Goal: Task Accomplishment & Management: Use online tool/utility

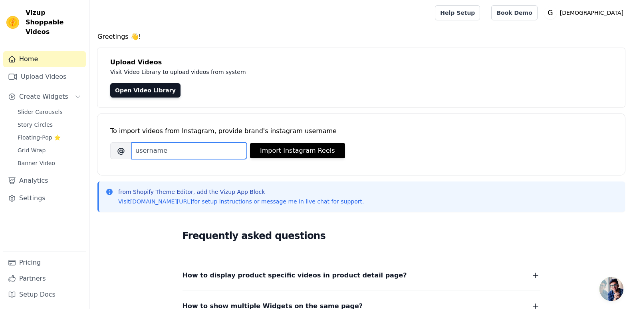
click at [154, 153] on input "Brand's Instagram Username" at bounding box center [189, 150] width 115 height 17
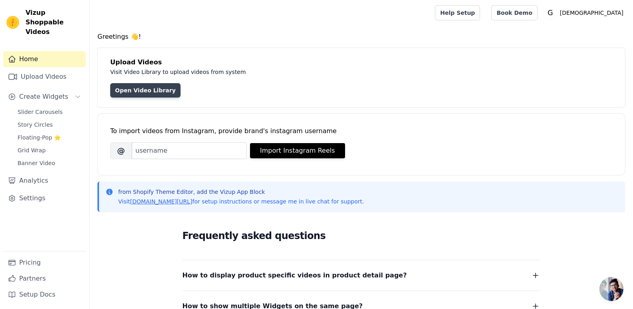
click at [138, 94] on link "Open Video Library" at bounding box center [145, 90] width 70 height 14
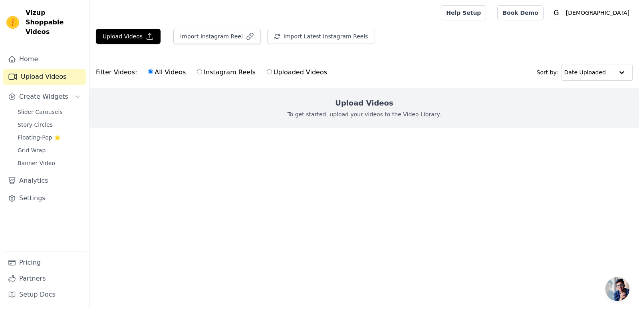
click at [355, 111] on p "To get started, upload your videos to the Video Library." at bounding box center [365, 114] width 154 height 8
click at [267, 69] on label "Uploaded Videos" at bounding box center [297, 72] width 61 height 10
click at [267, 69] on input "Uploaded Videos" at bounding box center [269, 71] width 5 height 5
radio input "true"
click at [392, 115] on p "To get started, upload your videos to the Video Library." at bounding box center [365, 114] width 154 height 8
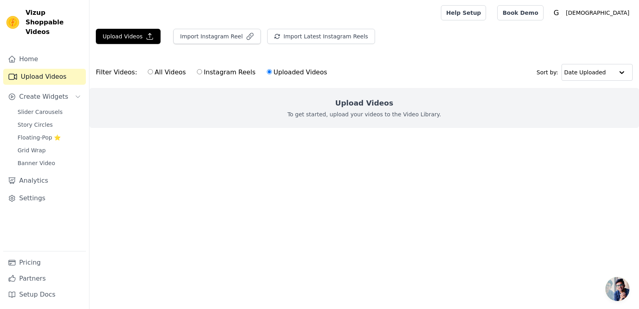
click at [394, 104] on div "Upload Videos To get started, upload your videos to the Video Library." at bounding box center [365, 108] width 550 height 40
click at [297, 42] on button "Import Latest Instagram Reels" at bounding box center [321, 36] width 108 height 15
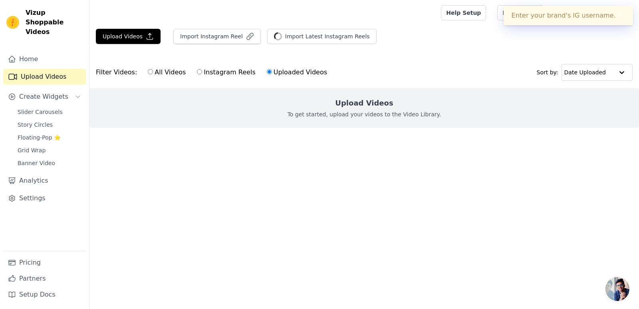
click at [544, 20] on div "Enter your brand's IG username. ✖" at bounding box center [568, 15] width 129 height 19
click at [500, 39] on div "Upload Videos Import Instagram Reel Import Latest Instagram Reels Import Latest…" at bounding box center [365, 40] width 550 height 22
click at [623, 14] on button "✖" at bounding box center [620, 16] width 9 height 10
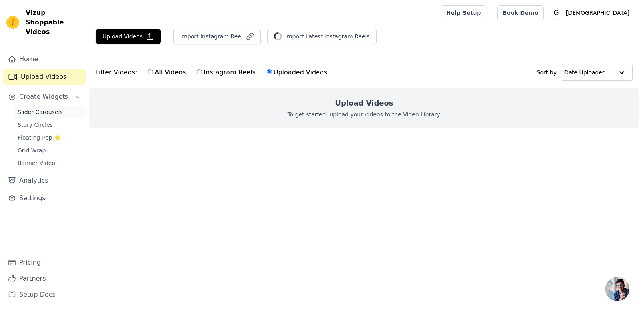
click at [55, 108] on span "Slider Carousels" at bounding box center [40, 112] width 45 height 8
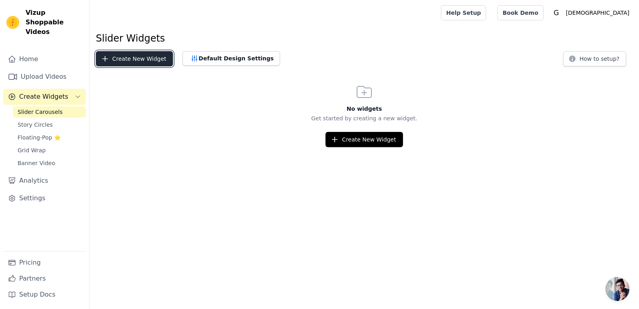
click at [135, 58] on button "Create New Widget" at bounding box center [134, 58] width 77 height 15
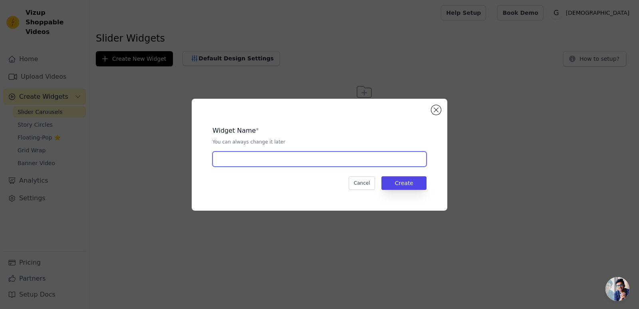
click at [300, 155] on input "text" at bounding box center [320, 158] width 214 height 15
type input "new widget get"
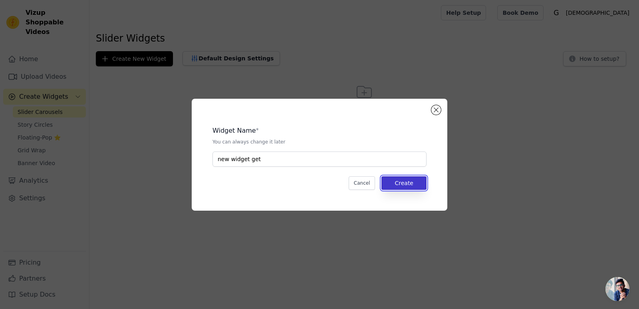
click at [411, 188] on button "Create" at bounding box center [404, 183] width 45 height 14
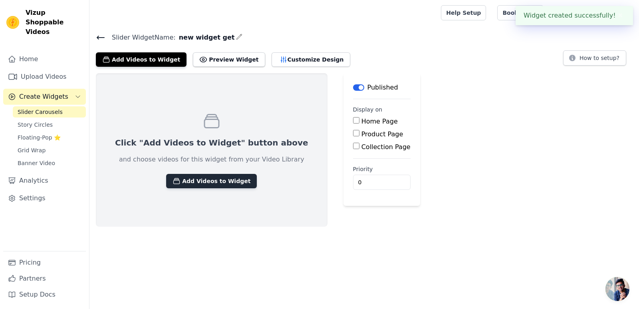
click at [187, 187] on button "Add Videos to Widget" at bounding box center [211, 181] width 91 height 14
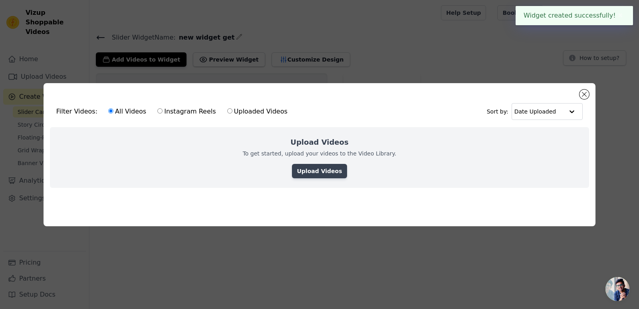
click at [324, 165] on link "Upload Videos" at bounding box center [319, 171] width 55 height 14
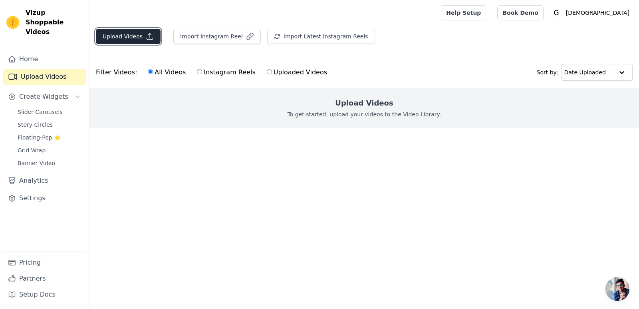
click at [122, 36] on button "Upload Videos" at bounding box center [128, 36] width 65 height 15
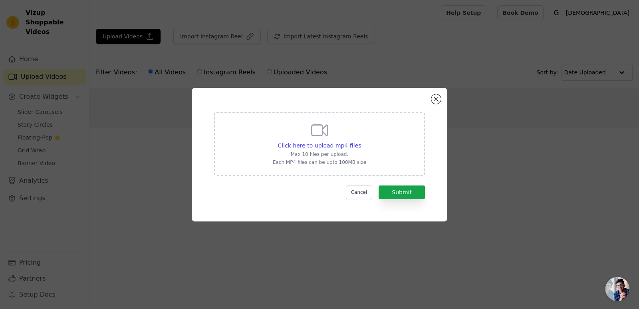
click at [334, 157] on div "Click here to upload mp4 files Max 10 files per upload. Each MP4 files can be u…" at bounding box center [320, 143] width 94 height 45
click at [361, 141] on input "Click here to upload mp4 files Max 10 files per upload. Each MP4 files can be u…" at bounding box center [361, 141] width 0 height 0
type input "C:\fakepath\WhatsApp Video 2025-08-21 at 4.13.02 AM.mp4"
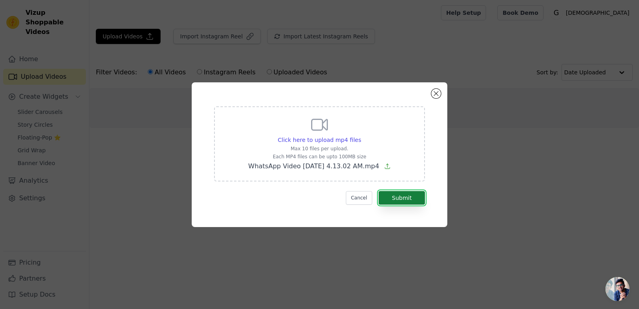
click at [395, 199] on button "Submit" at bounding box center [402, 198] width 46 height 14
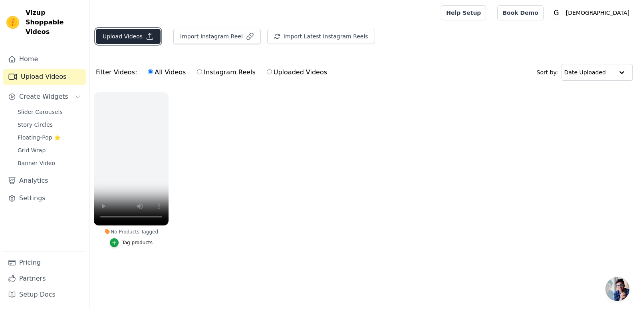
click at [127, 34] on button "Upload Videos" at bounding box center [128, 36] width 65 height 15
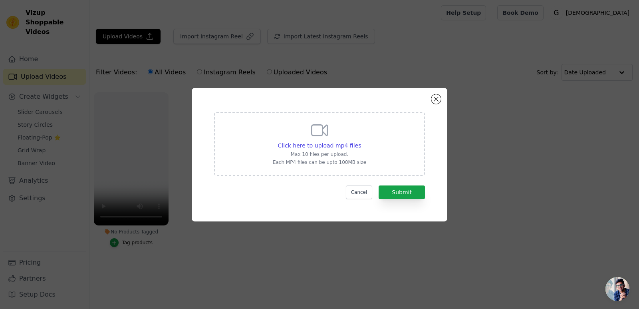
click at [308, 158] on div "Click here to upload mp4 files Max 10 files per upload. Each MP4 files can be u…" at bounding box center [320, 143] width 94 height 45
click at [361, 141] on input "Click here to upload mp4 files Max 10 files per upload. Each MP4 files can be u…" at bounding box center [361, 141] width 0 height 0
type input "C:\fakepath\WhatsApp Video 2025-08-21 at 4.12.54 AM.mp4"
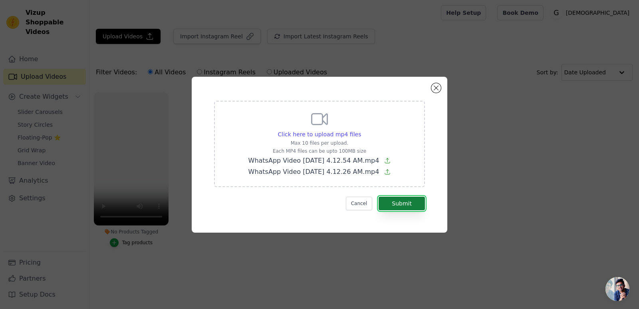
click at [396, 201] on button "Submit" at bounding box center [402, 204] width 46 height 14
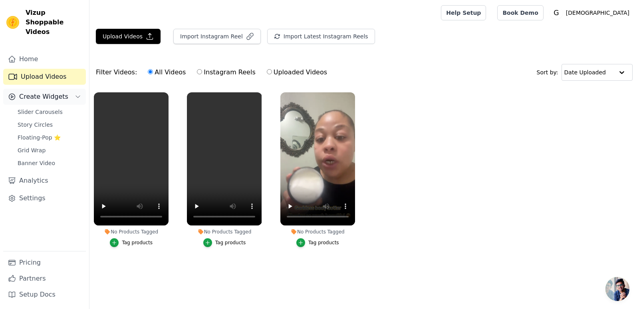
click at [69, 89] on button "Create Widgets" at bounding box center [44, 97] width 83 height 16
click at [74, 89] on button "Create Widgets" at bounding box center [44, 97] width 83 height 16
click at [52, 108] on span "Slider Carousels" at bounding box center [40, 112] width 45 height 8
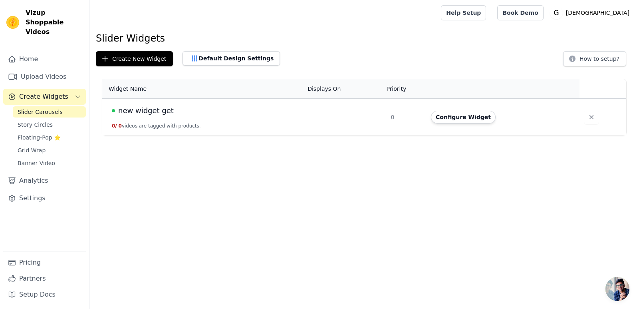
click at [144, 123] on button "0 / 0 videos are tagged with products." at bounding box center [156, 126] width 89 height 6
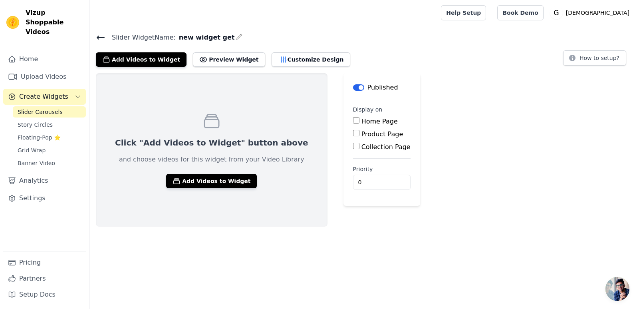
click at [353, 119] on input "Home Page" at bounding box center [356, 120] width 6 height 6
checkbox input "true"
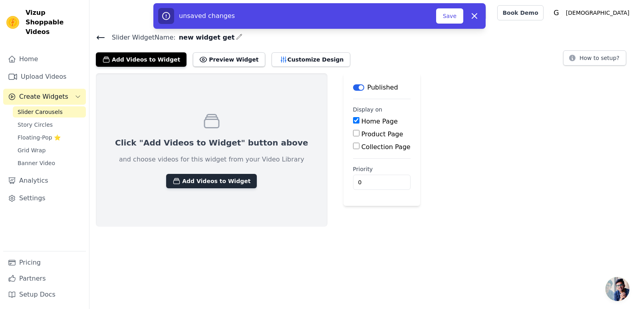
click at [187, 184] on button "Add Videos to Widget" at bounding box center [211, 181] width 91 height 14
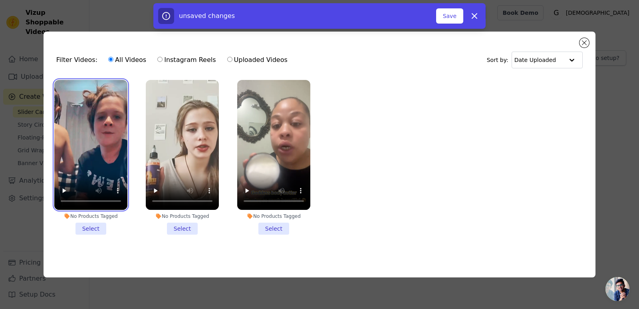
click at [83, 168] on video at bounding box center [90, 145] width 73 height 130
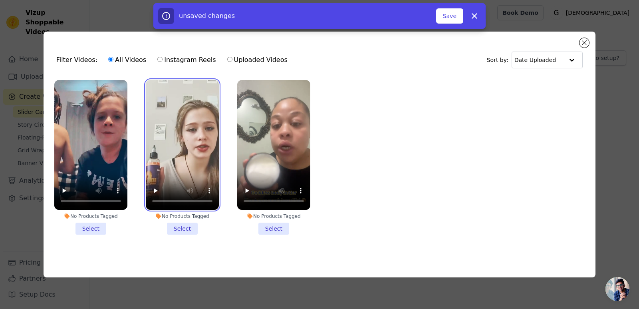
click at [152, 165] on video at bounding box center [182, 145] width 73 height 130
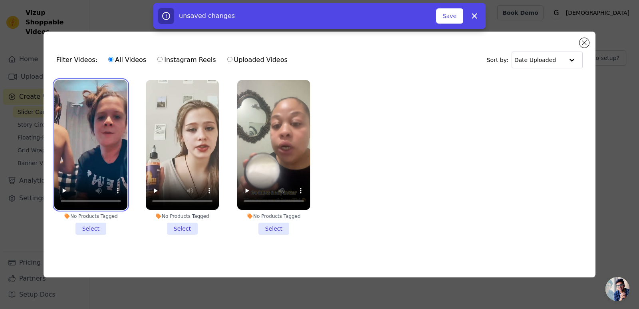
click at [99, 162] on video at bounding box center [90, 145] width 73 height 130
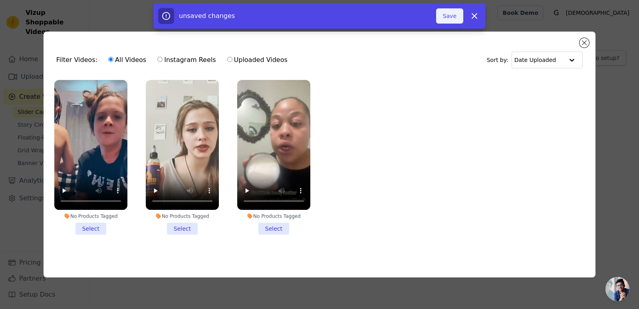
click at [451, 21] on button "Save" at bounding box center [449, 15] width 27 height 15
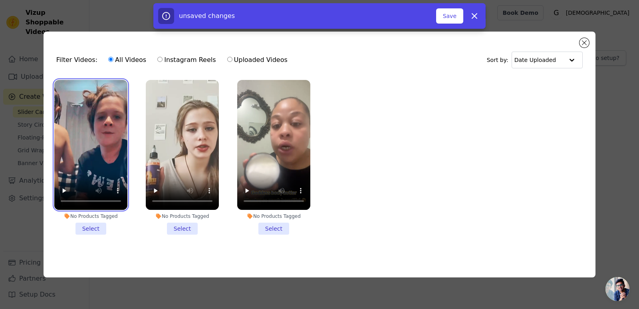
click at [113, 153] on video at bounding box center [90, 145] width 73 height 130
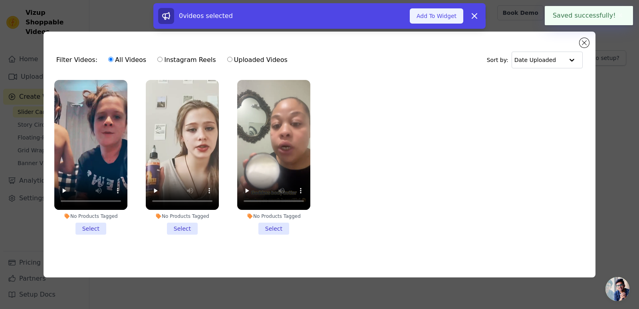
click at [444, 15] on button "Add To Widget" at bounding box center [437, 15] width 54 height 15
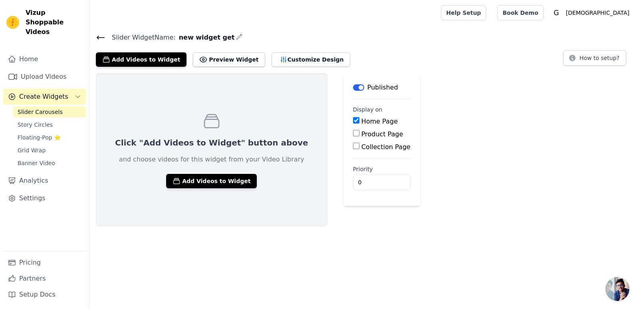
click at [236, 39] on icon "button" at bounding box center [239, 37] width 6 height 6
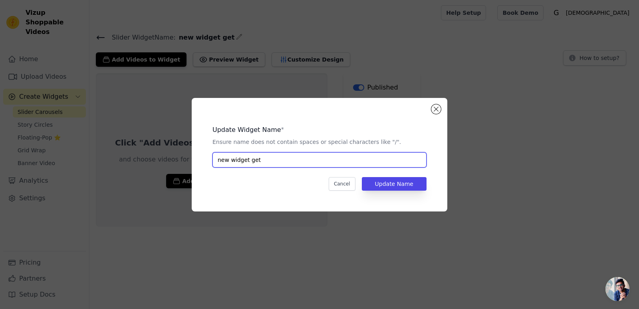
click at [257, 165] on input "new widget get" at bounding box center [320, 159] width 214 height 15
click at [344, 184] on button "Cancel" at bounding box center [342, 184] width 27 height 14
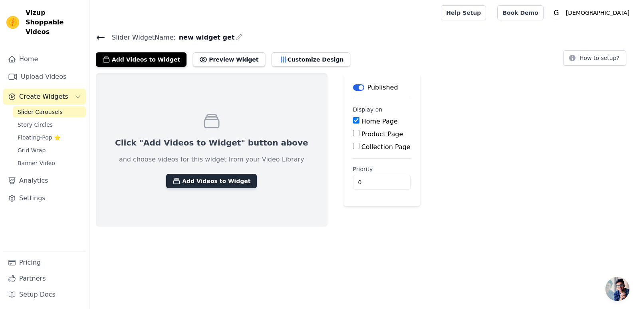
click at [210, 181] on button "Add Videos to Widget" at bounding box center [211, 181] width 91 height 14
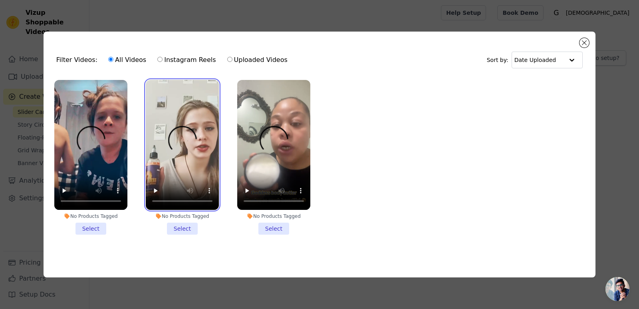
click at [190, 161] on video at bounding box center [182, 145] width 73 height 130
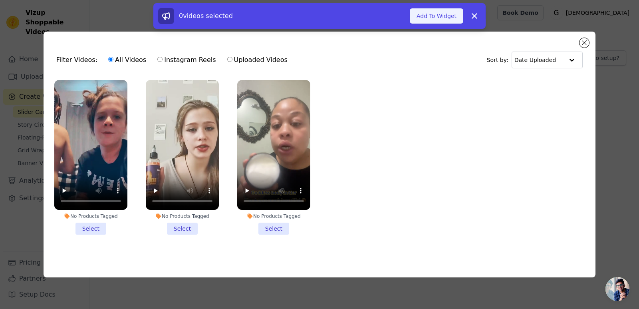
click at [437, 15] on button "Add To Widget" at bounding box center [437, 15] width 54 height 15
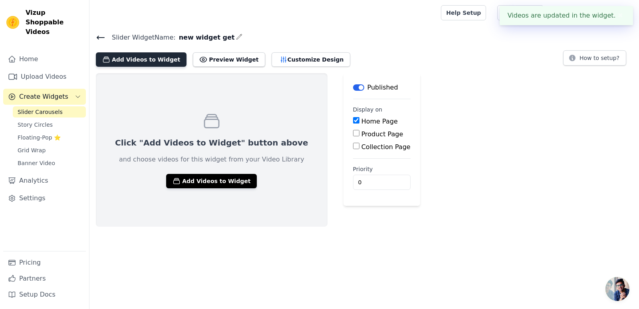
click at [133, 62] on button "Add Videos to Widget" at bounding box center [141, 59] width 91 height 14
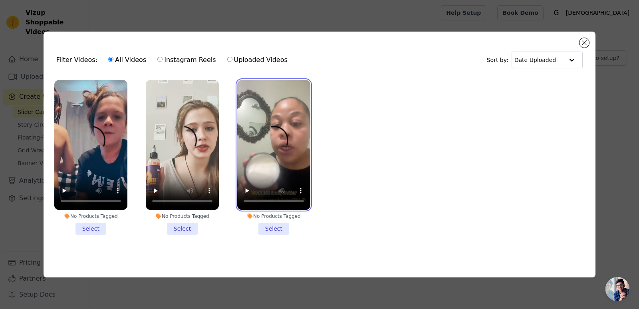
click at [289, 154] on video at bounding box center [273, 145] width 73 height 130
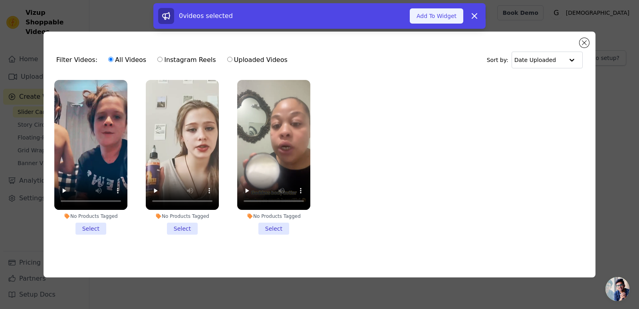
click at [430, 14] on button "Add To Widget" at bounding box center [437, 15] width 54 height 15
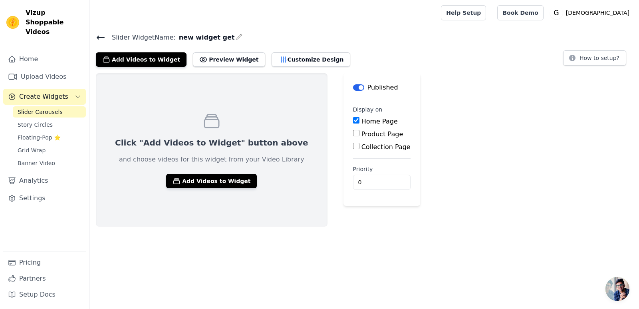
click at [50, 108] on span "Slider Carousels" at bounding box center [40, 112] width 45 height 8
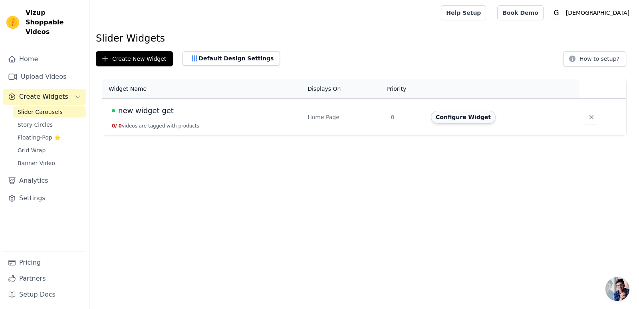
click at [467, 117] on button "Configure Widget" at bounding box center [463, 117] width 65 height 13
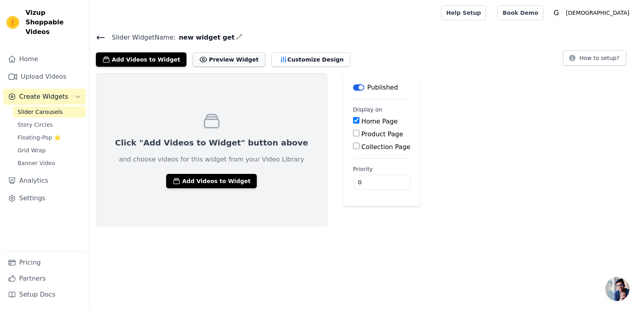
click at [215, 64] on button "Preview Widget" at bounding box center [229, 59] width 72 height 14
click at [136, 58] on button "Add Videos to Widget" at bounding box center [141, 59] width 91 height 14
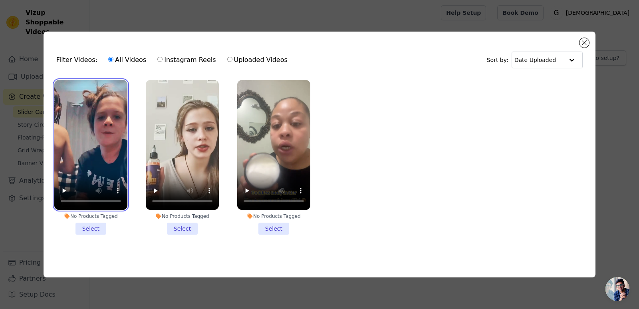
click at [89, 150] on video at bounding box center [90, 145] width 73 height 130
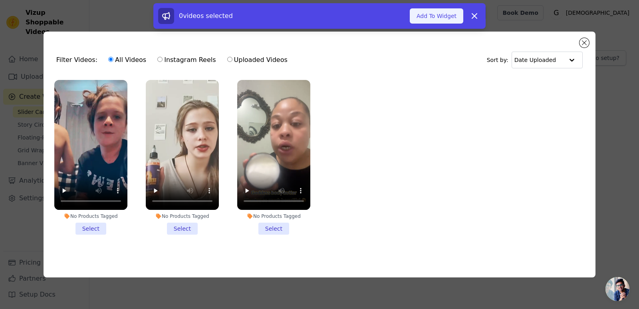
click at [451, 23] on button "Add To Widget" at bounding box center [437, 15] width 54 height 15
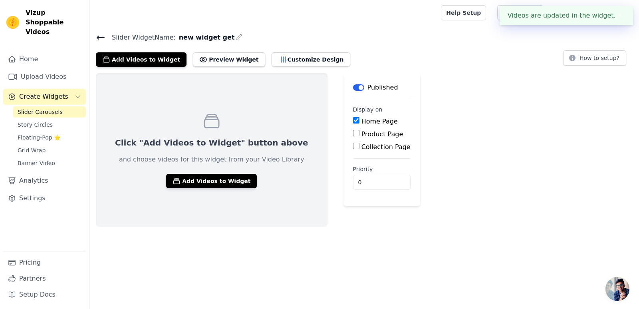
click at [560, 13] on div "Videos are updated in the widget. ✖" at bounding box center [566, 15] width 133 height 19
click at [617, 17] on button "✖" at bounding box center [620, 16] width 9 height 10
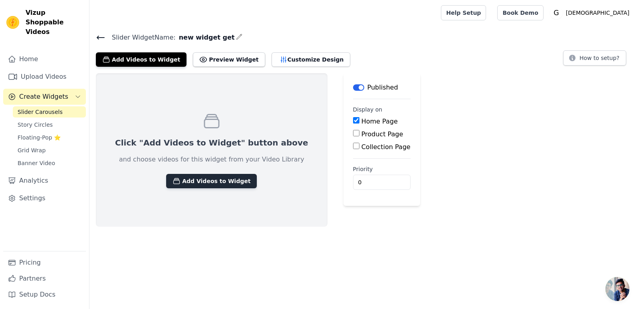
click at [189, 175] on button "Add Videos to Widget" at bounding box center [211, 181] width 91 height 14
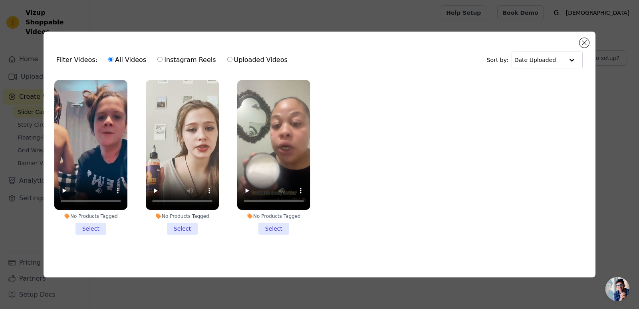
click at [87, 227] on li "No Products Tagged Select" at bounding box center [90, 157] width 73 height 155
click at [0, 0] on input "No Products Tagged Select" at bounding box center [0, 0] width 0 height 0
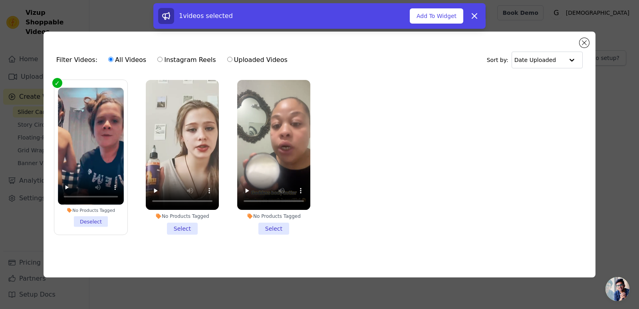
click at [184, 225] on li "No Products Tagged Select" at bounding box center [182, 157] width 73 height 155
click at [0, 0] on input "No Products Tagged Select" at bounding box center [0, 0] width 0 height 0
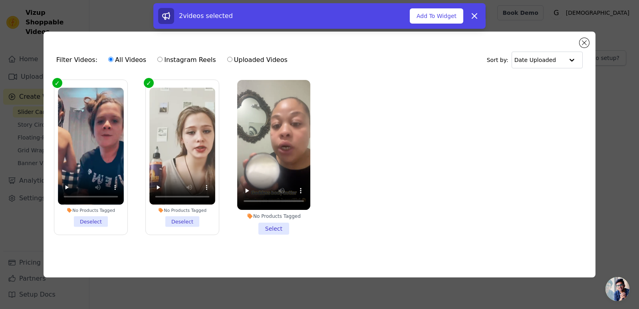
click at [278, 223] on li "No Products Tagged Select" at bounding box center [273, 157] width 73 height 155
click at [0, 0] on input "No Products Tagged Select" at bounding box center [0, 0] width 0 height 0
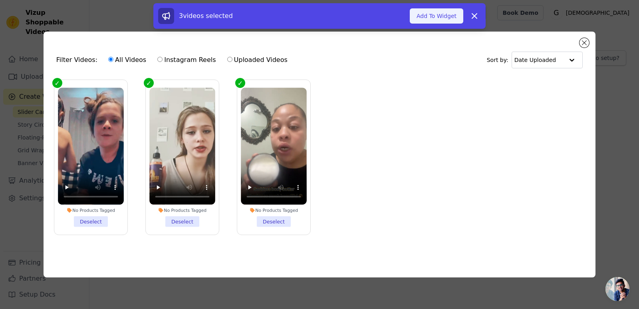
click at [433, 8] on button "Add To Widget" at bounding box center [437, 15] width 54 height 15
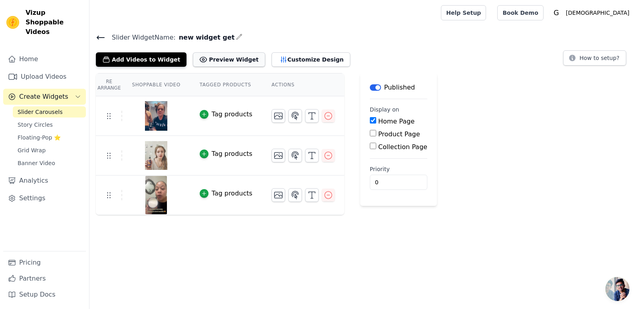
click at [215, 56] on button "Preview Widget" at bounding box center [229, 59] width 72 height 14
click at [236, 40] on button "button" at bounding box center [239, 37] width 6 height 10
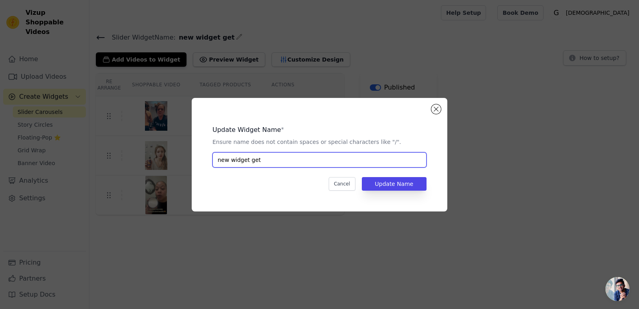
click at [271, 155] on input "new widget get" at bounding box center [320, 159] width 214 height 15
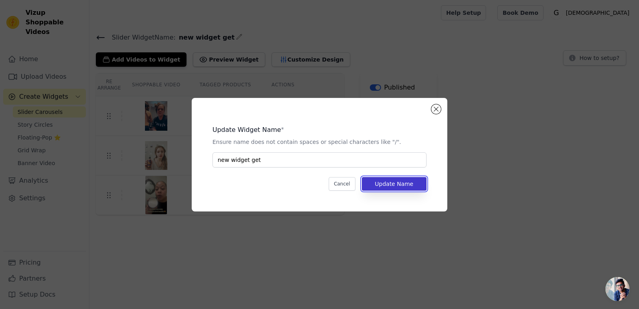
click at [390, 188] on button "Update Name" at bounding box center [394, 184] width 65 height 14
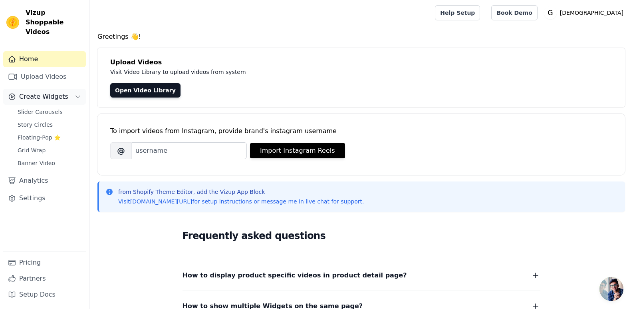
click at [40, 92] on span "Create Widgets" at bounding box center [43, 97] width 49 height 10
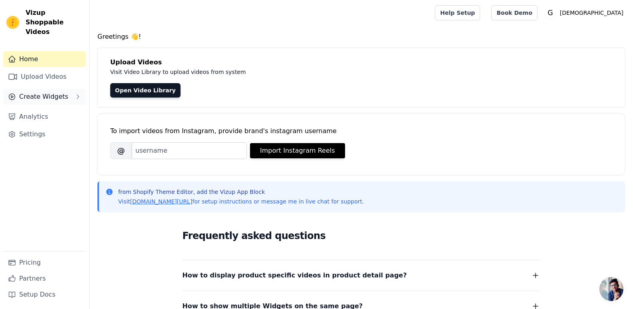
click at [40, 92] on span "Create Widgets" at bounding box center [43, 97] width 49 height 10
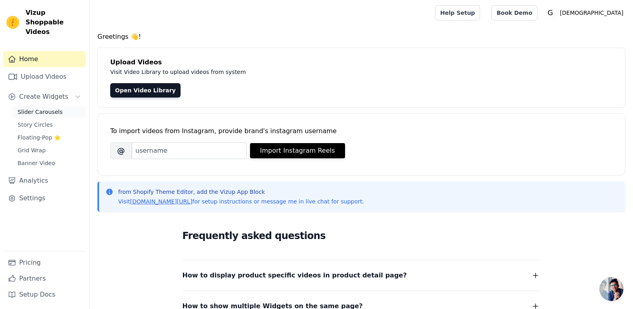
click at [43, 108] on span "Slider Carousels" at bounding box center [40, 112] width 45 height 8
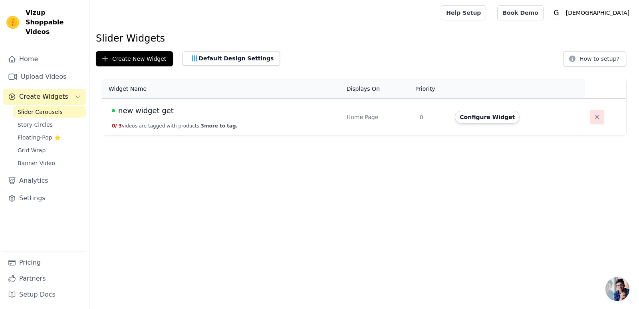
click at [595, 120] on icon "button" at bounding box center [597, 117] width 8 height 8
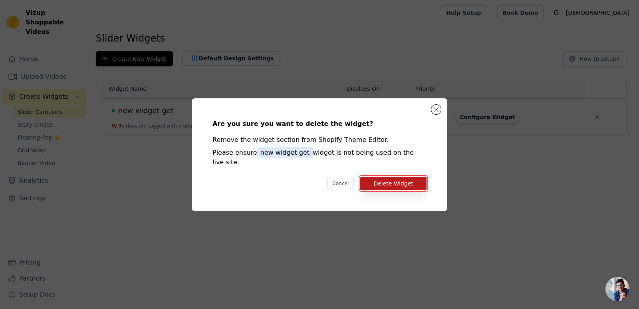
click at [397, 177] on button "Delete Widget" at bounding box center [393, 184] width 66 height 14
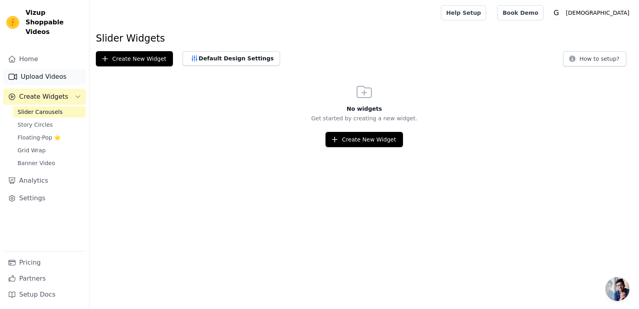
click at [40, 69] on link "Upload Videos" at bounding box center [44, 77] width 83 height 16
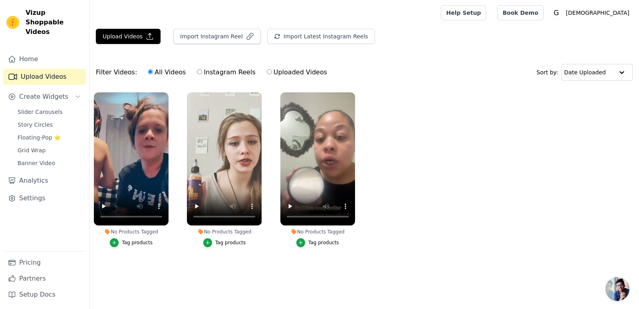
click at [267, 74] on input "Uploaded Videos" at bounding box center [269, 71] width 5 height 5
radio input "true"
click at [267, 74] on input "Uploaded Videos" at bounding box center [269, 71] width 5 height 5
click at [56, 92] on span "Create Widgets" at bounding box center [43, 97] width 49 height 10
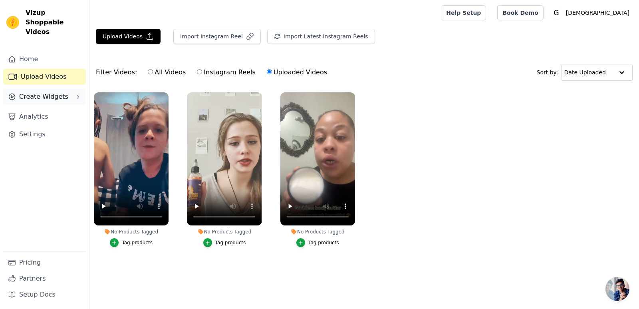
click at [56, 92] on span "Create Widgets" at bounding box center [43, 97] width 49 height 10
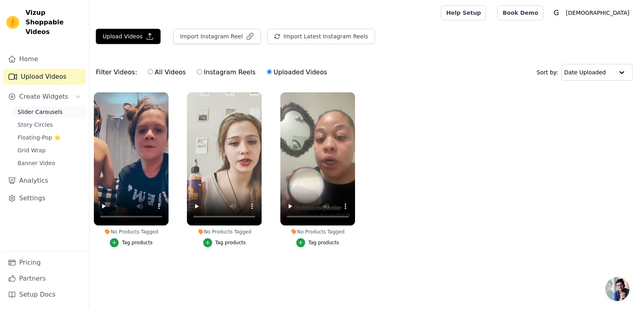
click at [35, 108] on span "Slider Carousels" at bounding box center [40, 112] width 45 height 8
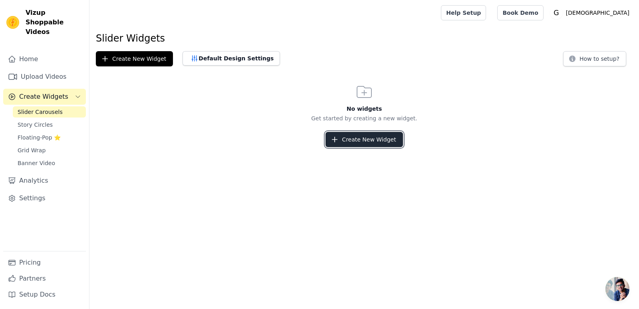
click at [345, 142] on button "Create New Widget" at bounding box center [364, 139] width 77 height 15
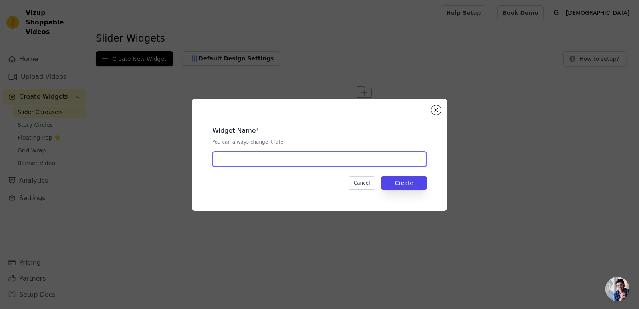
click at [281, 164] on input "text" at bounding box center [320, 158] width 214 height 15
type input "new widget get1"
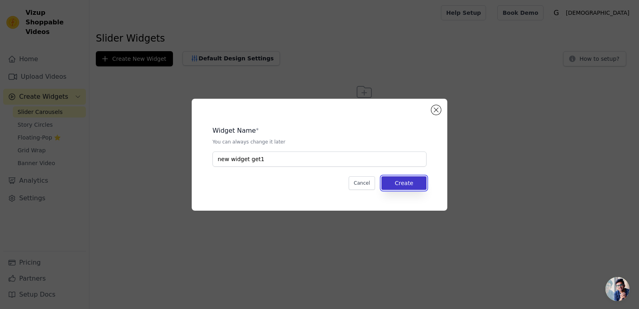
click at [414, 187] on button "Create" at bounding box center [404, 183] width 45 height 14
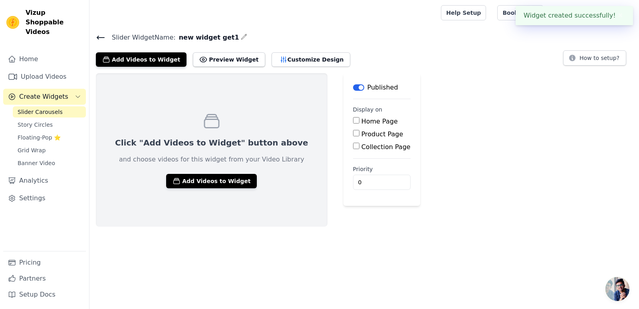
click at [353, 123] on input "Home Page" at bounding box center [356, 120] width 6 height 6
checkbox input "true"
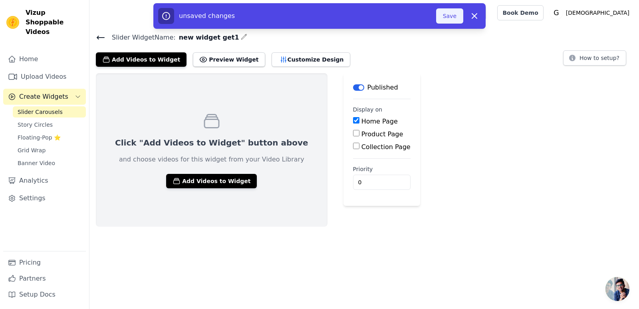
click at [451, 13] on button "Save" at bounding box center [449, 15] width 27 height 15
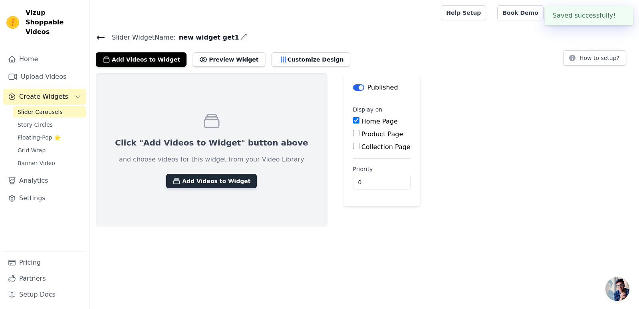
click at [203, 181] on button "Add Videos to Widget" at bounding box center [211, 181] width 91 height 14
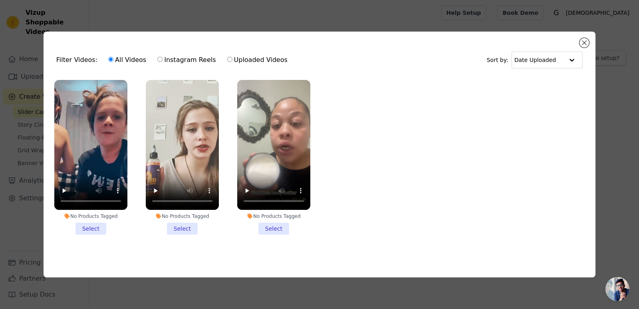
click at [92, 226] on li "No Products Tagged Select" at bounding box center [90, 157] width 73 height 155
click at [0, 0] on input "No Products Tagged Select" at bounding box center [0, 0] width 0 height 0
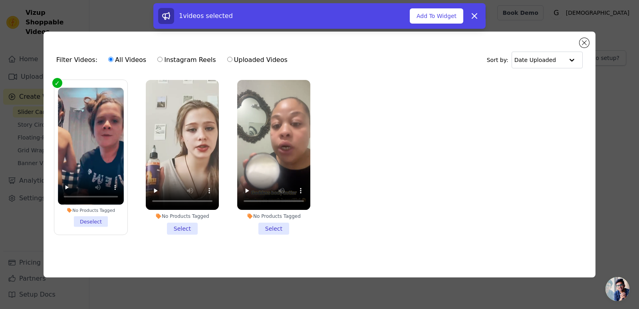
click at [170, 230] on li "No Products Tagged Select" at bounding box center [182, 157] width 73 height 155
click at [0, 0] on input "No Products Tagged Select" at bounding box center [0, 0] width 0 height 0
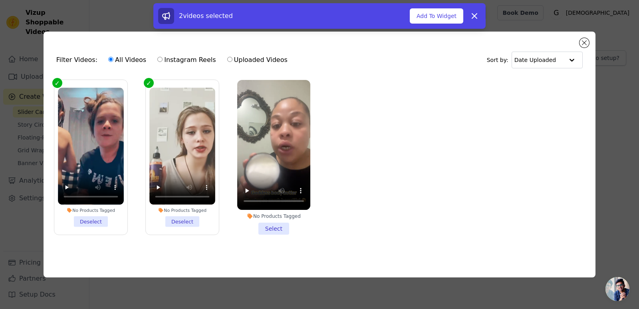
click at [269, 225] on li "No Products Tagged Select" at bounding box center [273, 157] width 73 height 155
click at [0, 0] on input "No Products Tagged Select" at bounding box center [0, 0] width 0 height 0
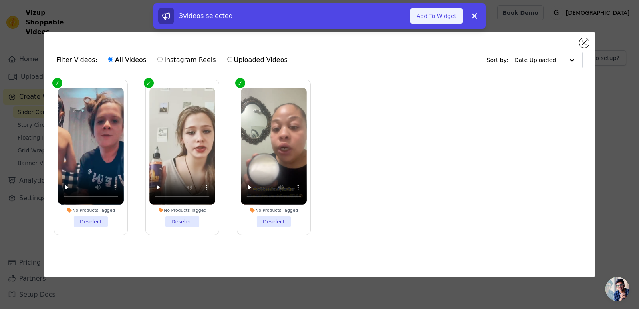
click at [434, 16] on button "Add To Widget" at bounding box center [437, 15] width 54 height 15
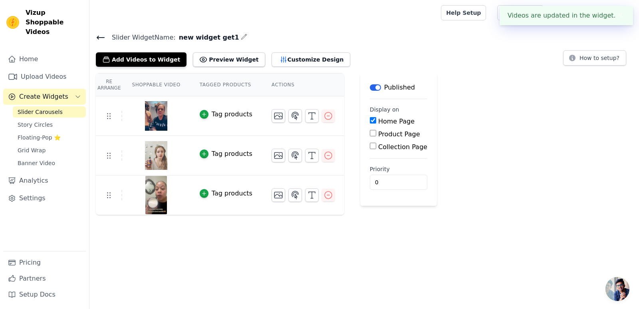
click at [432, 16] on div at bounding box center [264, 13] width 336 height 26
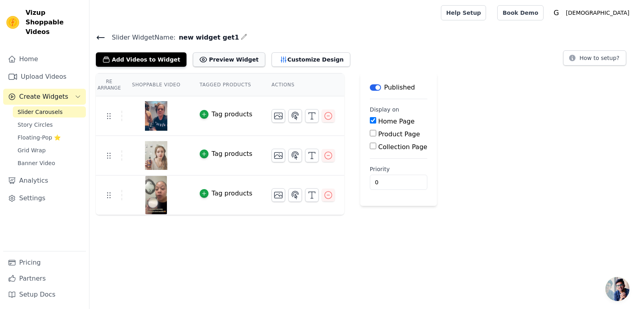
click at [226, 58] on button "Preview Widget" at bounding box center [229, 59] width 72 height 14
click at [274, 119] on icon "button" at bounding box center [279, 116] width 10 height 10
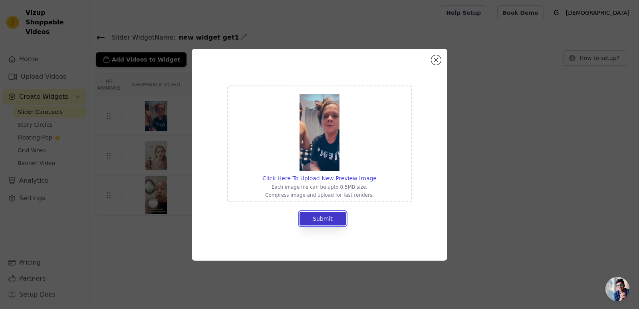
click at [323, 219] on button "Submit" at bounding box center [323, 219] width 46 height 14
click at [308, 162] on img at bounding box center [320, 132] width 40 height 77
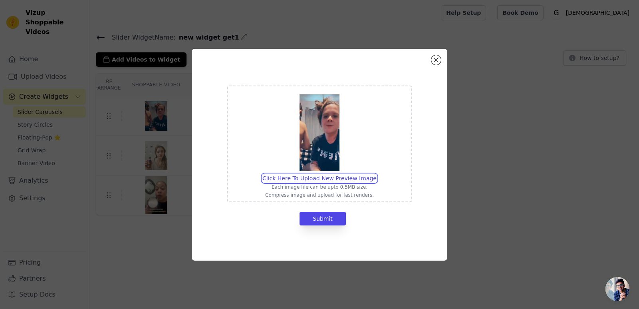
click at [376, 174] on input "Click Here To Upload New Preview Image Each image file can be upto 0.5MB size. …" at bounding box center [376, 174] width 0 height 0
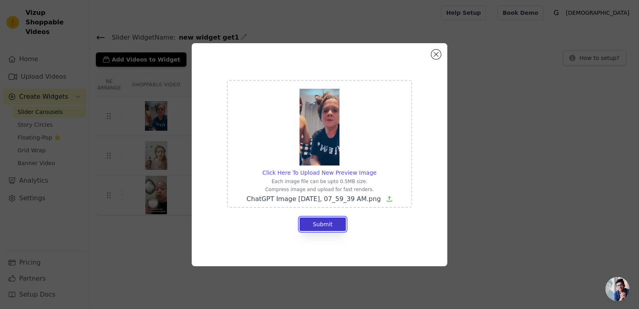
click at [323, 228] on button "Submit" at bounding box center [323, 224] width 46 height 14
click at [315, 165] on img at bounding box center [320, 127] width 40 height 77
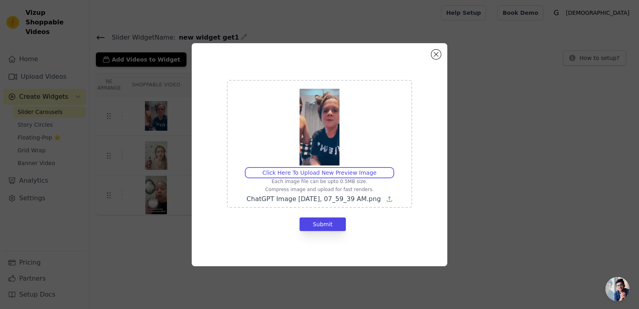
click at [376, 168] on input "Click Here To Upload New Preview Image Each image file can be upto 0.5MB size. …" at bounding box center [376, 168] width 0 height 0
type input "C:\fakepath\ChatGPT Image Aug 20, 2025, 07_45_51 AM.png"
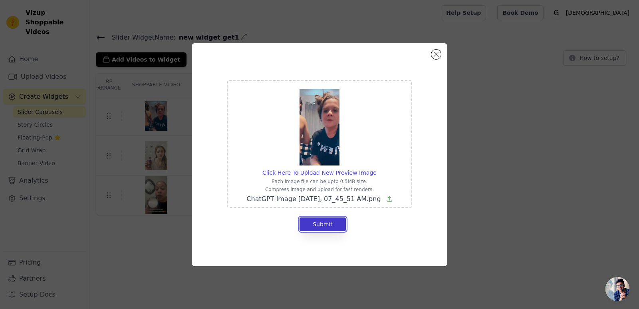
click at [324, 225] on button "Submit" at bounding box center [323, 224] width 46 height 14
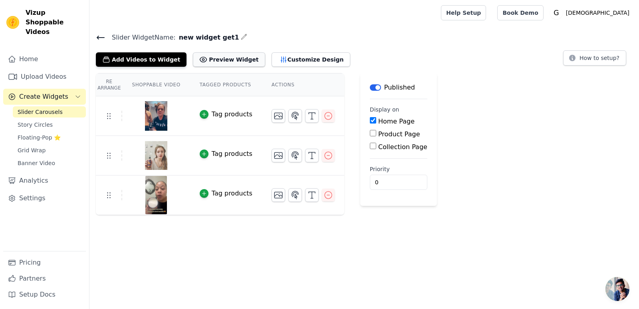
click at [217, 58] on button "Preview Widget" at bounding box center [229, 59] width 72 height 14
click at [228, 58] on button "Preview Widget" at bounding box center [229, 59] width 72 height 14
click at [104, 37] on icon at bounding box center [100, 37] width 7 height 3
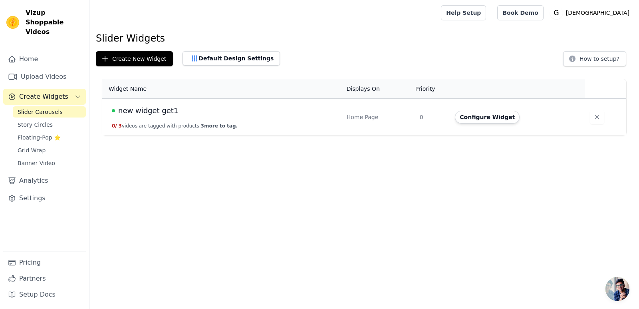
click at [104, 37] on h1 "Slider Widgets" at bounding box center [364, 38] width 537 height 13
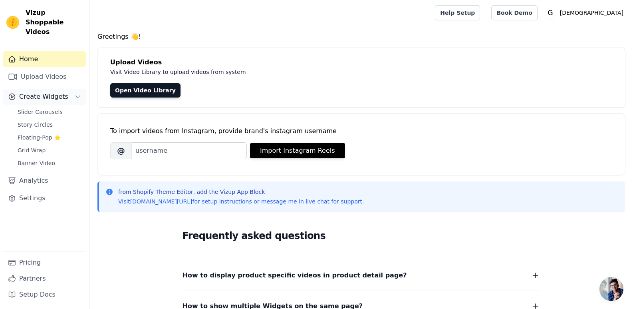
click at [44, 89] on button "Create Widgets" at bounding box center [44, 97] width 83 height 16
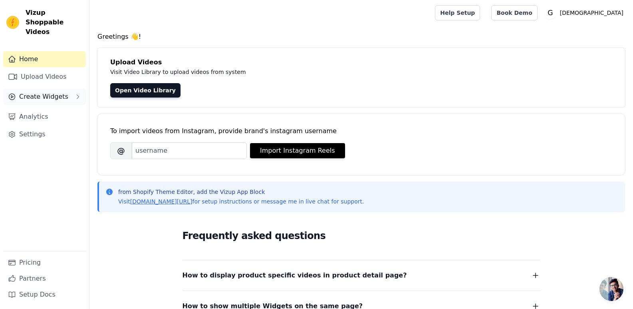
click at [44, 89] on button "Create Widgets" at bounding box center [44, 97] width 83 height 16
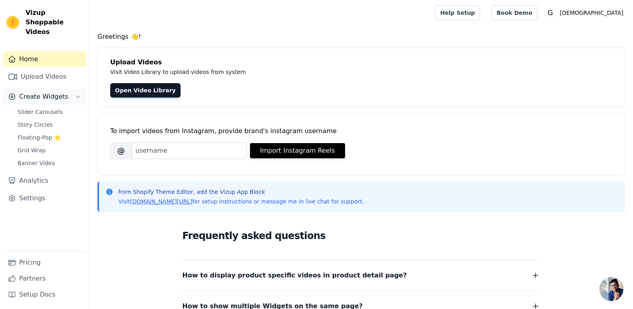
click at [42, 92] on span "Create Widgets" at bounding box center [43, 97] width 49 height 10
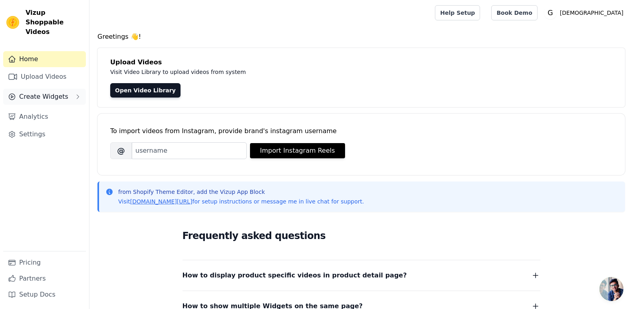
click at [42, 92] on span "Create Widgets" at bounding box center [43, 97] width 49 height 10
